Goal: Task Accomplishment & Management: Complete application form

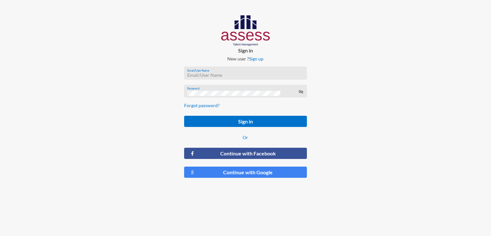
type input "[EMAIL_ADDRESS][DOMAIN_NAME]"
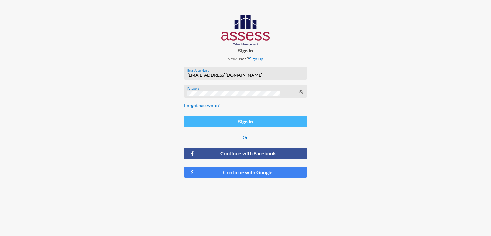
click at [251, 120] on button "Sign in" at bounding box center [245, 121] width 123 height 11
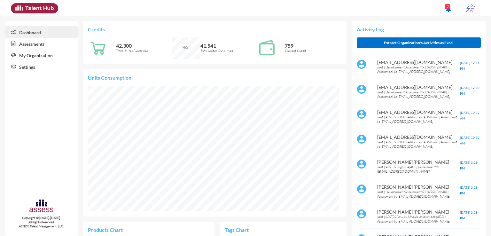
scroll to position [58, 115]
click at [21, 45] on link "Assessments" at bounding box center [41, 44] width 73 height 12
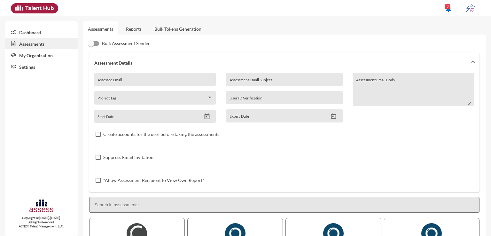
click at [109, 78] on div "Assessee Email *" at bounding box center [155, 81] width 115 height 10
paste input "[PERSON_NAME][EMAIL_ADDRESS][DOMAIN_NAME]"
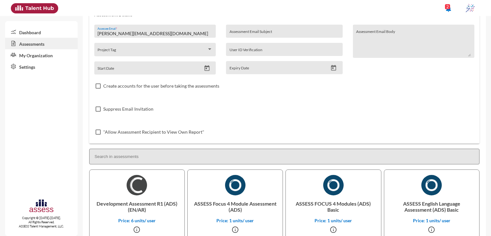
scroll to position [51, 0]
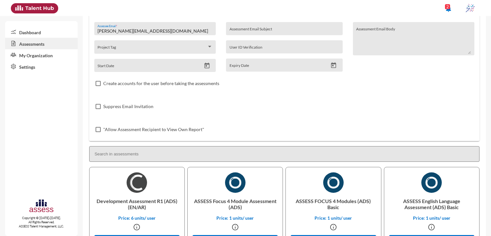
type input "[PERSON_NAME][EMAIL_ADDRESS][DOMAIN_NAME]"
drag, startPoint x: 96, startPoint y: 201, endPoint x: 156, endPoint y: 203, distance: 59.9
click at [156, 203] on p "Development Assessment R1 (ADS) (EN/AR)" at bounding box center [137, 204] width 85 height 22
copy p "Development Assessment"
click at [282, 29] on div "Assessment Email Subject" at bounding box center [285, 31] width 110 height 10
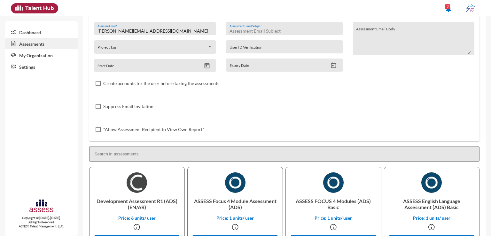
click at [282, 29] on input "Assessment Email Subject" at bounding box center [285, 30] width 110 height 5
paste input "Development Assessment"
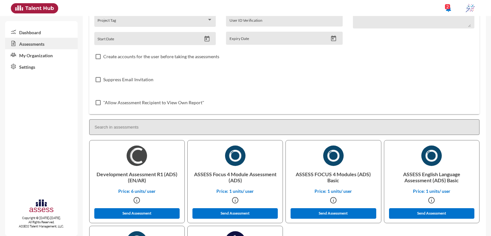
scroll to position [80, 0]
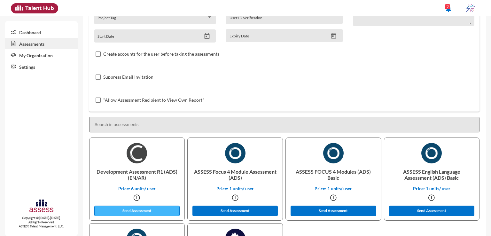
click at [145, 212] on button "Send Assessment" at bounding box center [137, 211] width 86 height 11
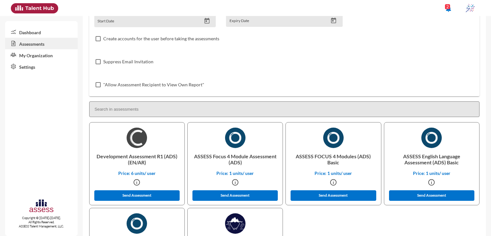
scroll to position [96, 0]
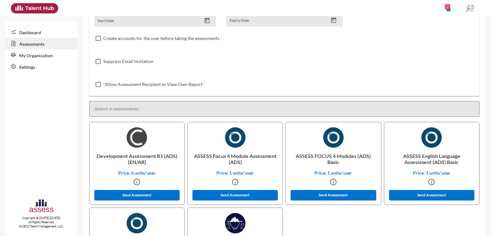
click at [215, 157] on p "ASSESS Focus 4 Module Assessment (ADS)" at bounding box center [235, 159] width 85 height 22
copy p "Focus"
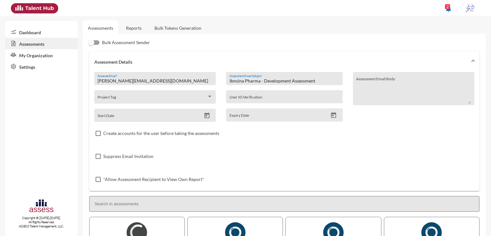
scroll to position [0, 0]
click at [281, 80] on input "Ibnsina Pharma - Development Assessment" at bounding box center [285, 81] width 110 height 5
paste input "Focus"
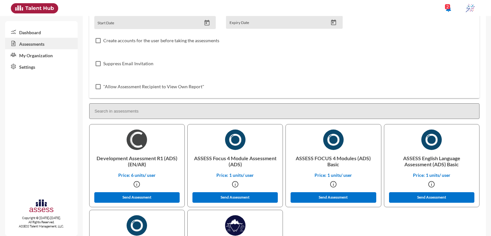
scroll to position [96, 0]
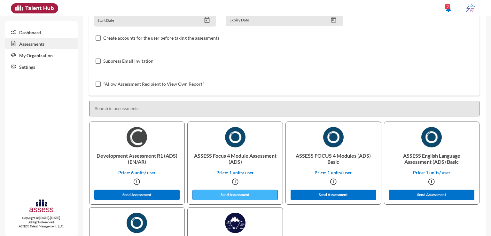
type input "Ibnsina Pharma - Focus Assessment"
click at [235, 196] on button "Send Assessment" at bounding box center [236, 195] width 86 height 11
